Goal: Transaction & Acquisition: Purchase product/service

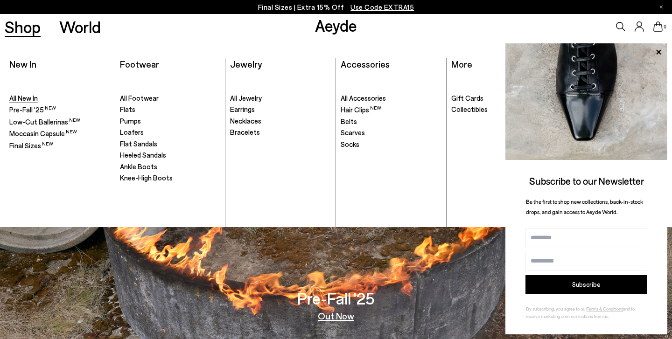
click at [25, 97] on span "All New In" at bounding box center [23, 98] width 28 height 8
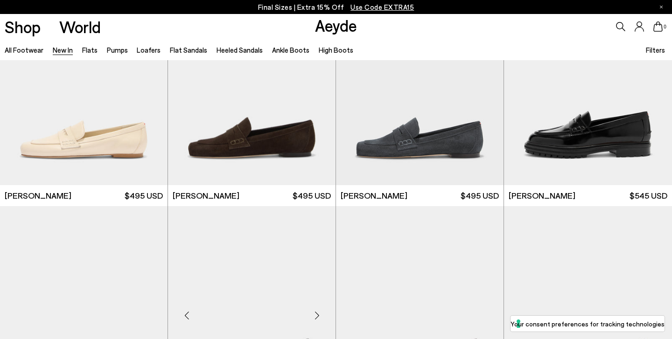
scroll to position [583, 0]
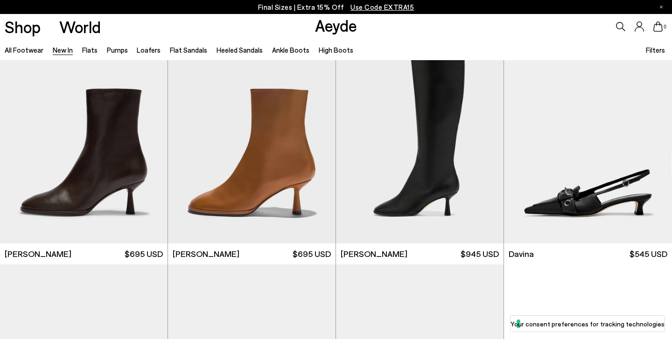
scroll to position [2606, 0]
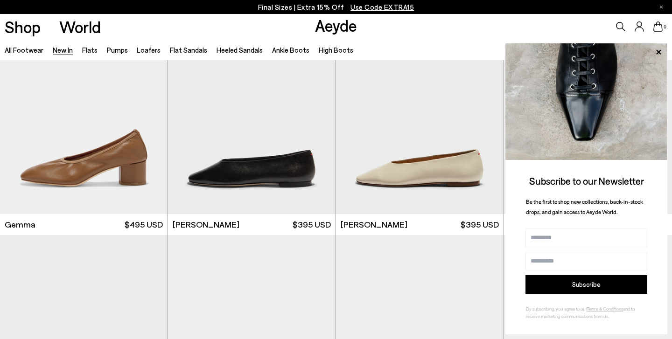
scroll to position [4925, 0]
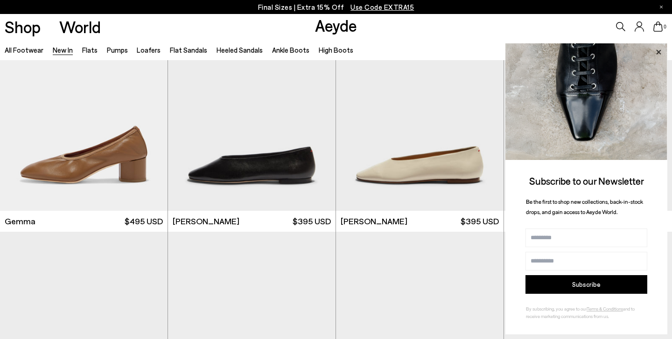
click at [660, 52] on icon at bounding box center [658, 51] width 5 height 5
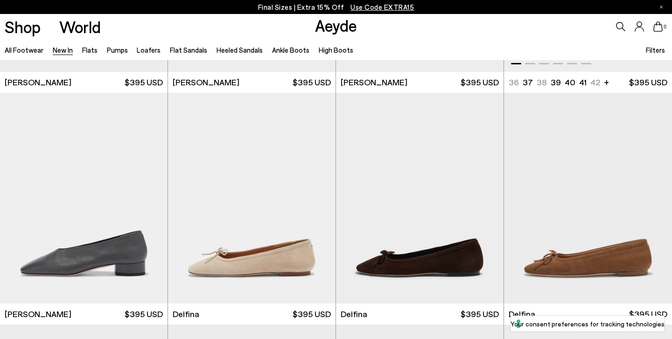
scroll to position [5301, 0]
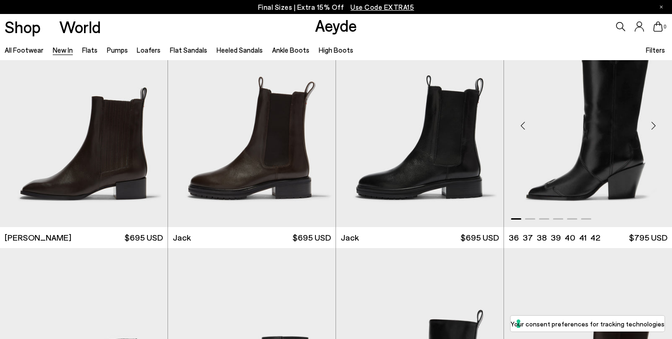
scroll to position [6988, 0]
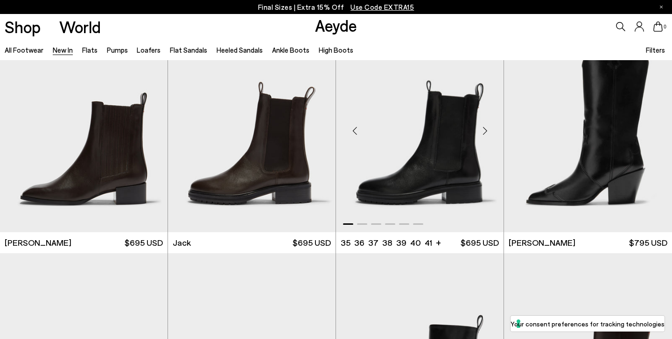
click at [485, 126] on div "Next slide" at bounding box center [485, 131] width 28 height 28
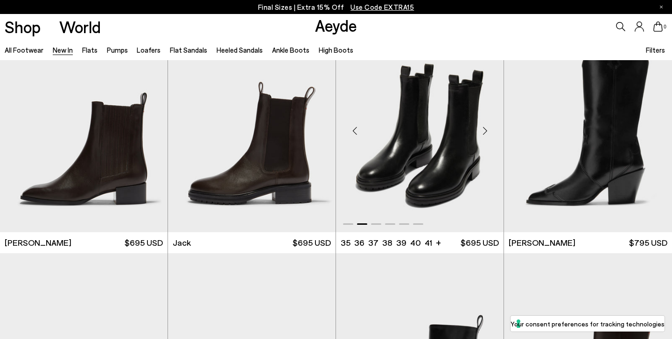
click at [485, 126] on div "Next slide" at bounding box center [485, 131] width 28 height 28
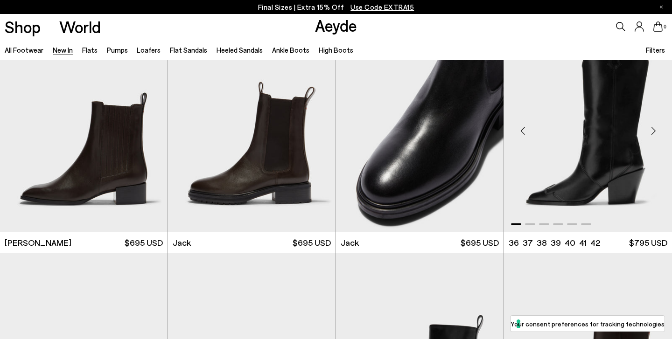
click at [649, 121] on div "Next slide" at bounding box center [653, 131] width 28 height 28
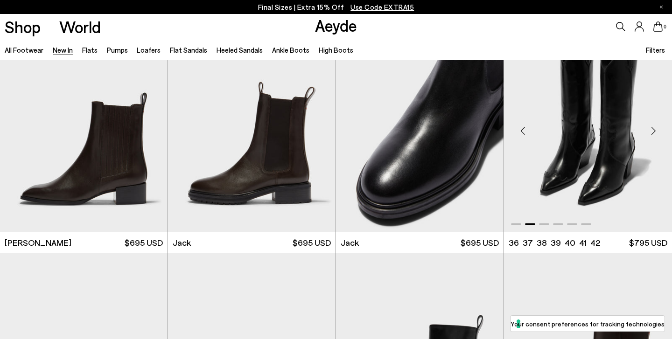
click at [649, 121] on div "Next slide" at bounding box center [653, 131] width 28 height 28
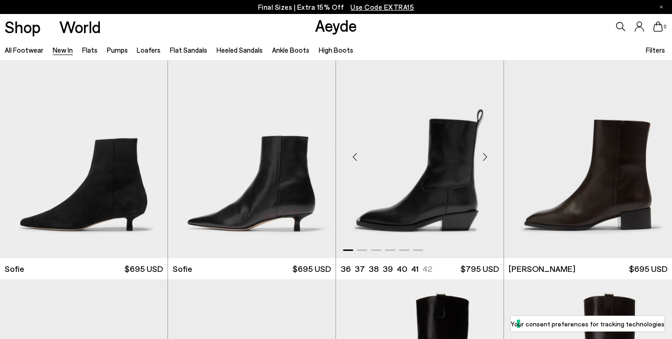
scroll to position [7194, 0]
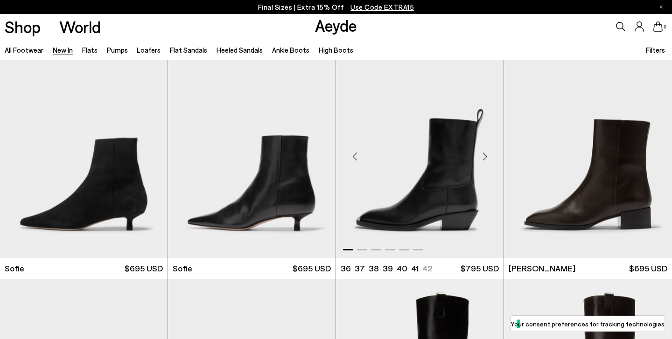
click at [484, 149] on div "Next slide" at bounding box center [485, 156] width 28 height 28
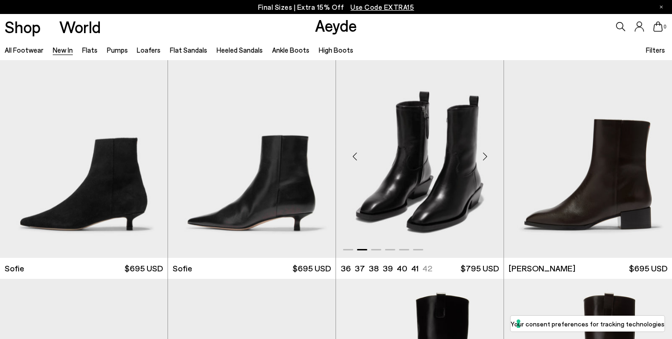
click at [484, 149] on div "Next slide" at bounding box center [485, 156] width 28 height 28
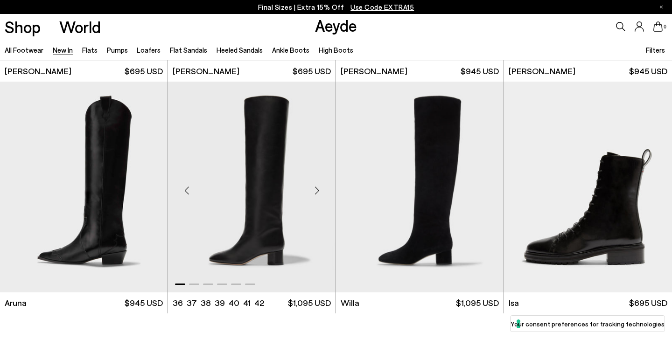
scroll to position [7621, 0]
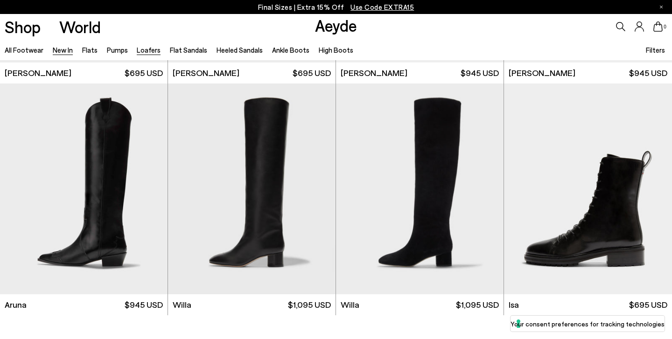
click at [142, 47] on link "Loafers" at bounding box center [149, 50] width 24 height 8
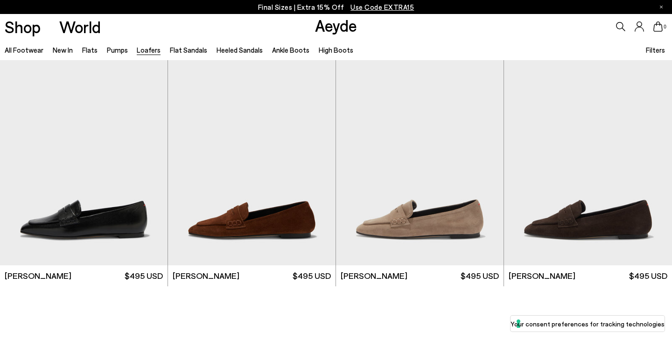
scroll to position [1630, 0]
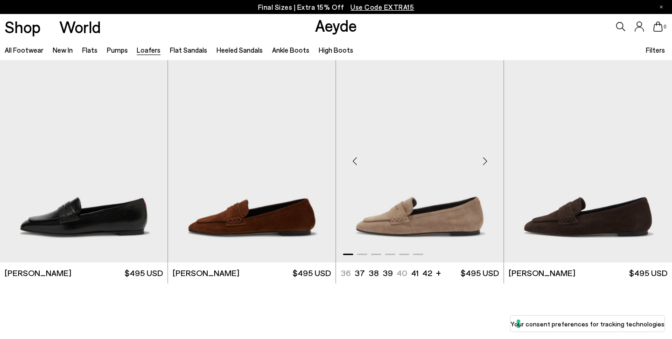
click at [397, 214] on img "1 / 6" at bounding box center [420, 157] width 168 height 210
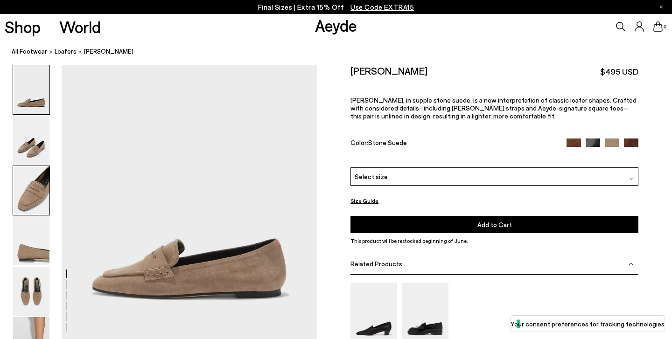
click at [32, 197] on img at bounding box center [31, 190] width 36 height 49
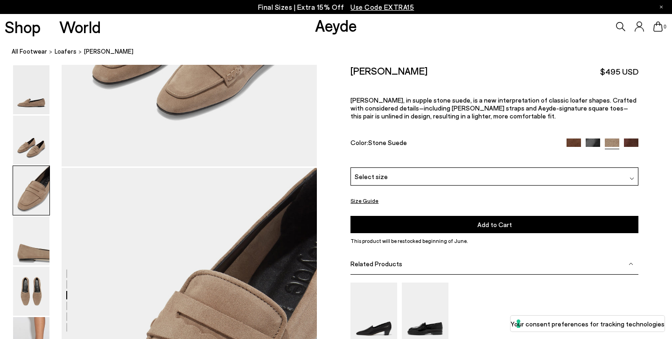
scroll to position [618, 0]
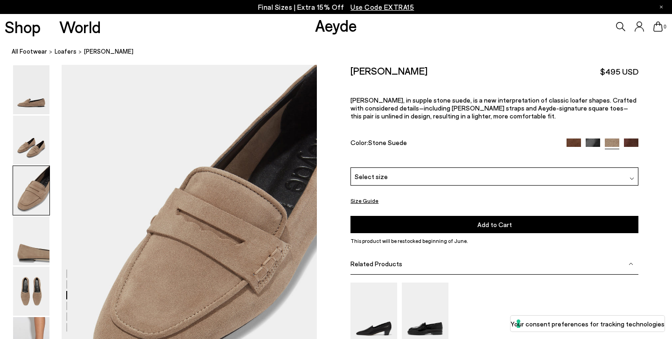
click at [403, 168] on div "Select size" at bounding box center [494, 177] width 288 height 18
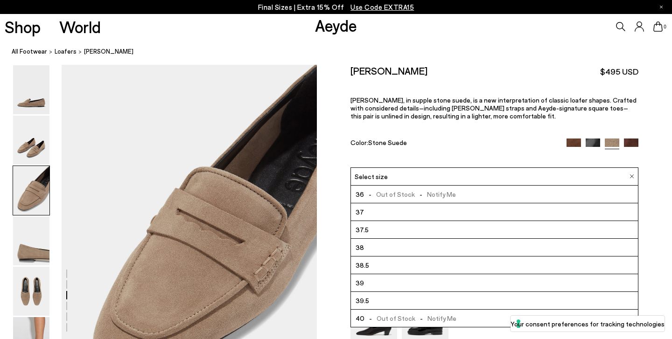
click at [393, 203] on li "37" at bounding box center [494, 212] width 287 height 18
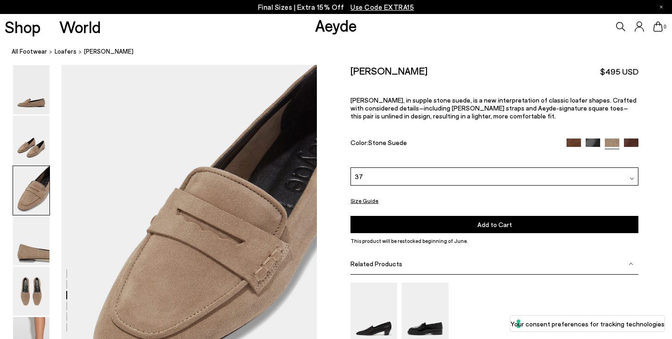
click at [388, 216] on button "Add to Cart Select a Size First" at bounding box center [494, 224] width 288 height 17
